Goal: Transaction & Acquisition: Purchase product/service

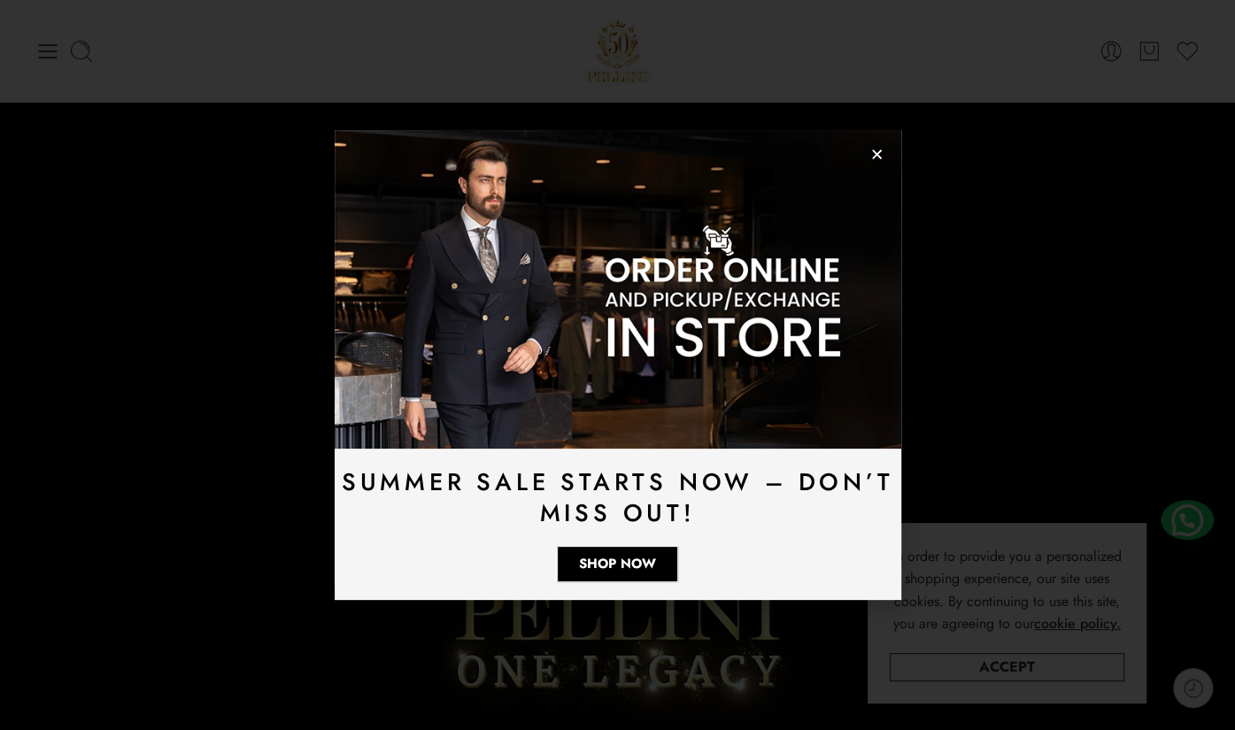
click at [873, 156] on use "Close" at bounding box center [877, 155] width 10 height 10
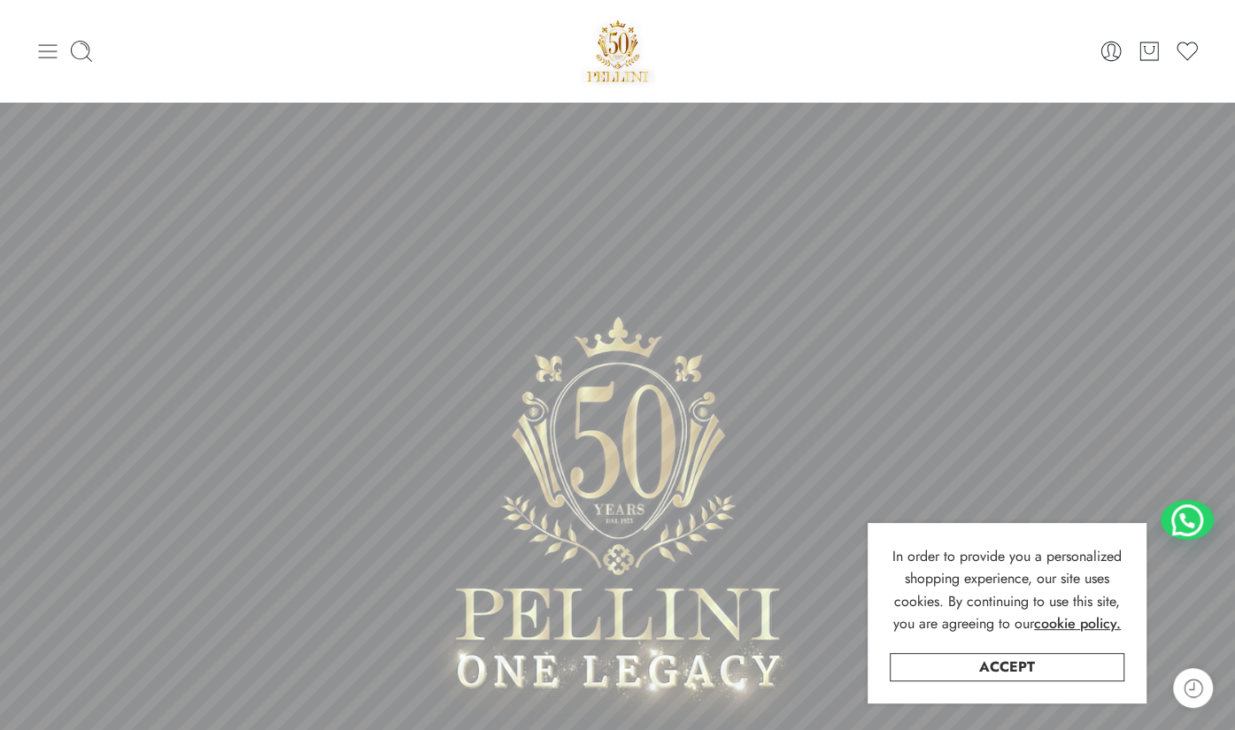
click at [39, 44] on icon at bounding box center [48, 51] width 19 height 14
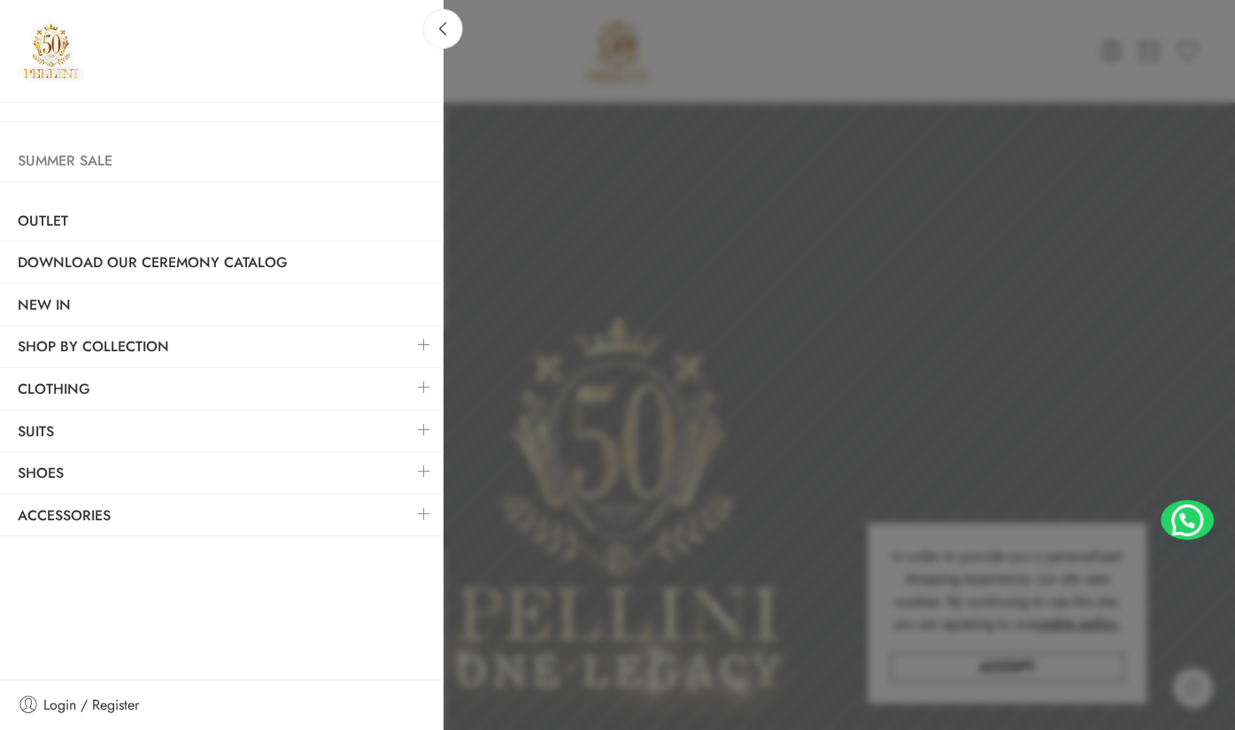
click at [65, 159] on link "Summer Sale" at bounding box center [221, 161] width 442 height 41
click at [181, 429] on link "Suits" at bounding box center [221, 432] width 442 height 41
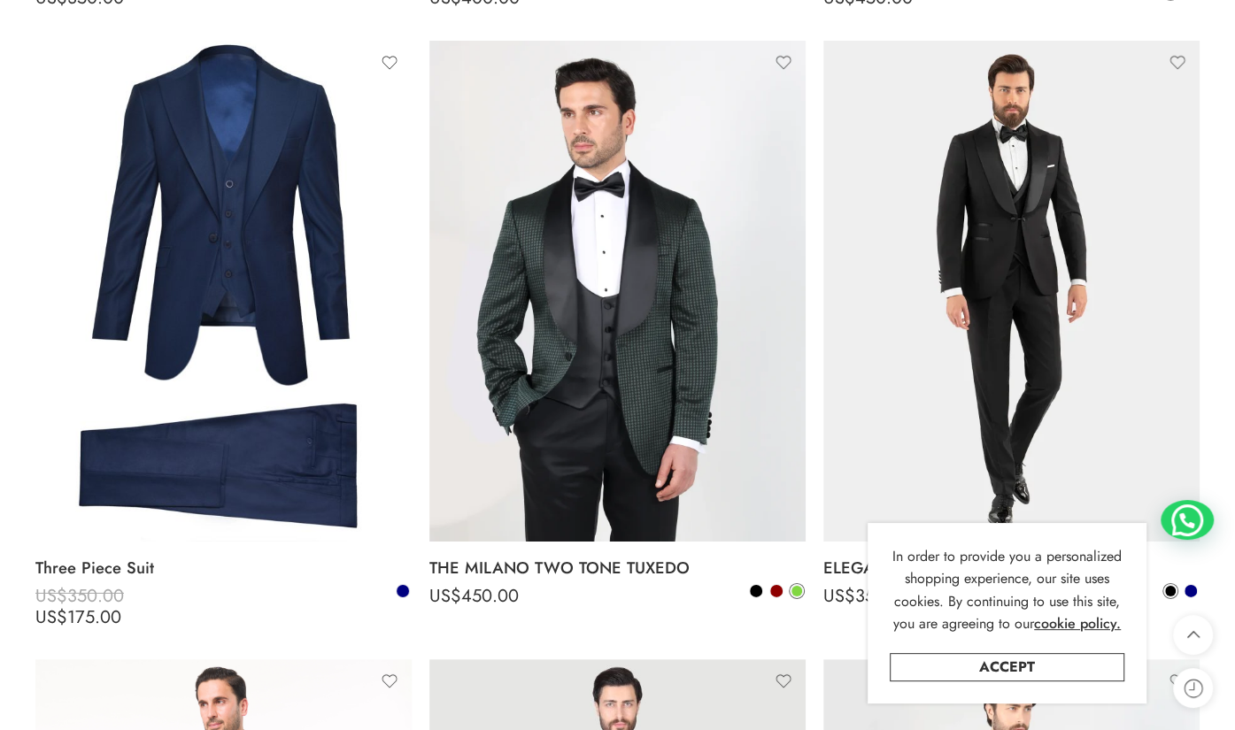
scroll to position [3363, 0]
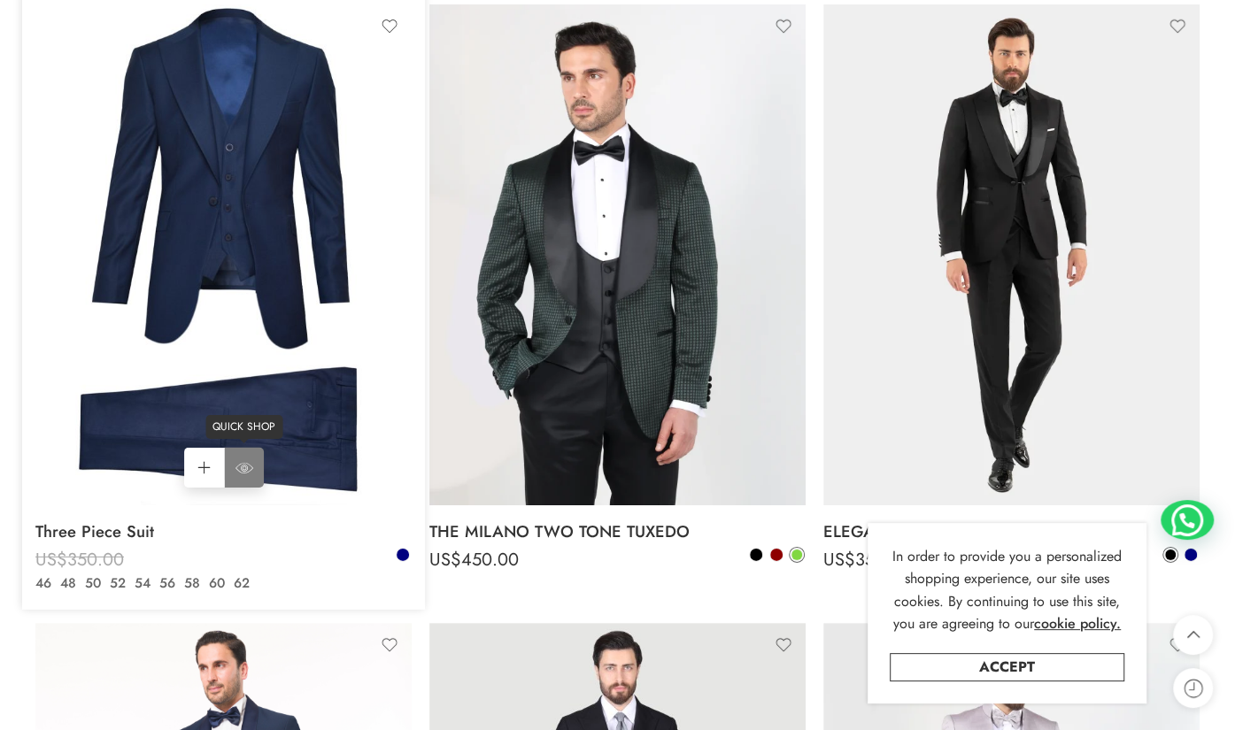
click at [234, 459] on link "QUICK SHOP" at bounding box center [244, 468] width 40 height 40
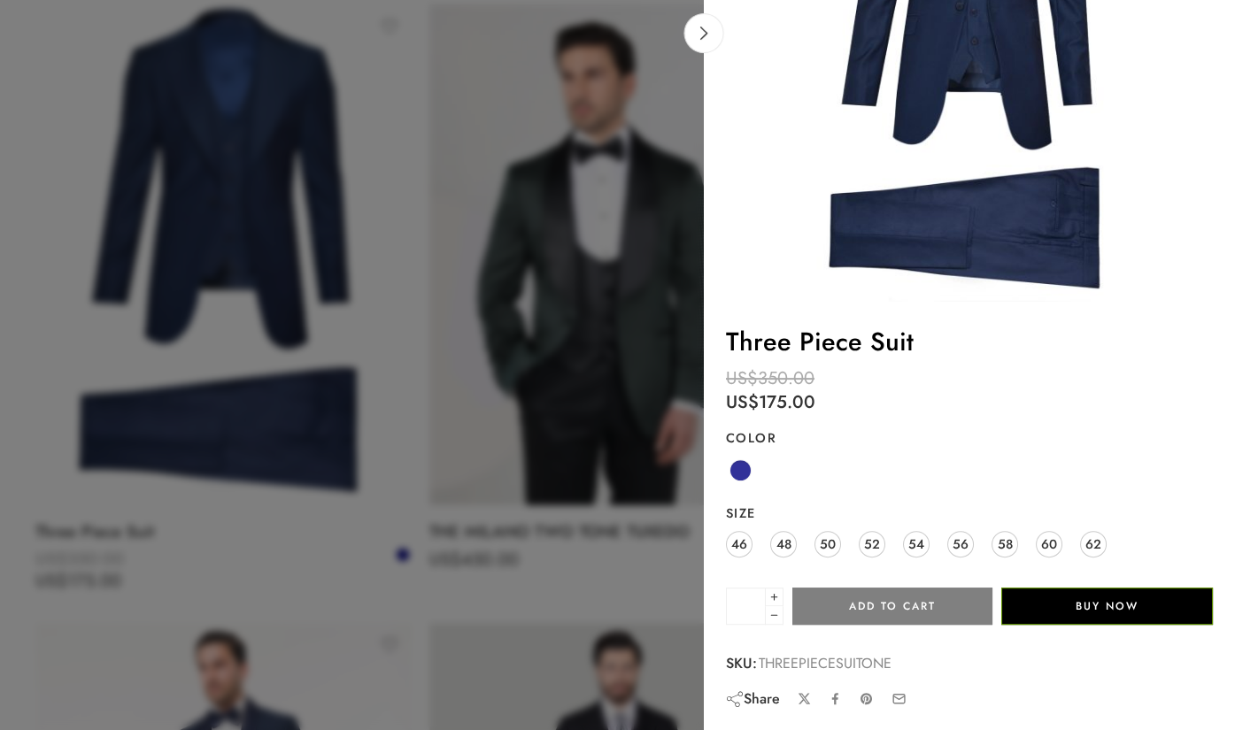
scroll to position [0, 0]
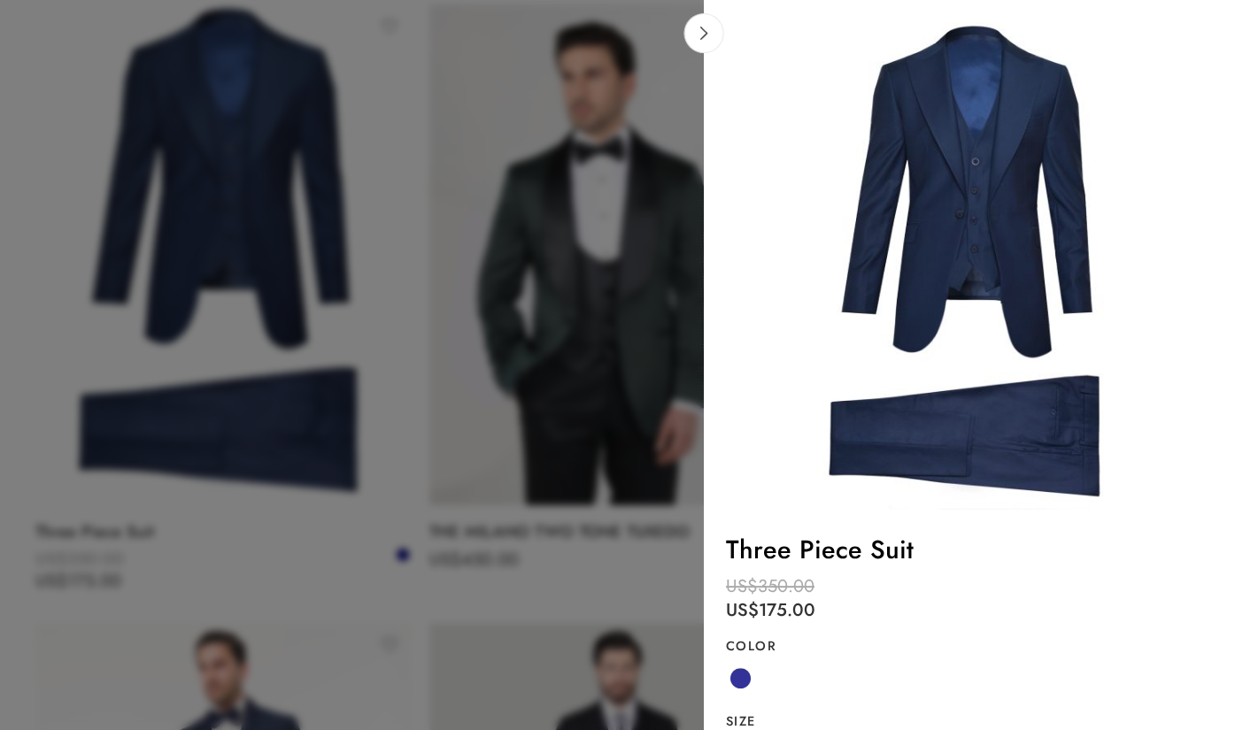
click at [999, 381] on img at bounding box center [970, 266] width 488 height 488
click at [711, 37] on link at bounding box center [704, 33] width 40 height 40
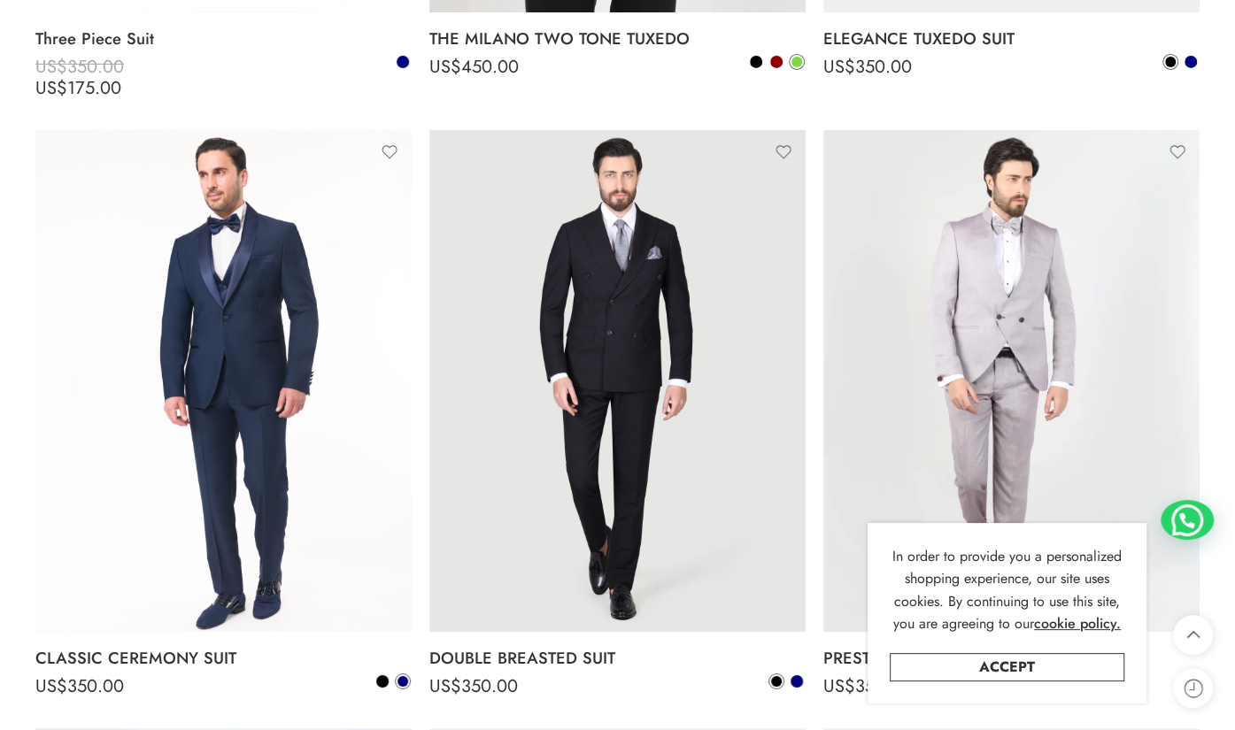
scroll to position [3893, 0]
